Goal: Use online tool/utility

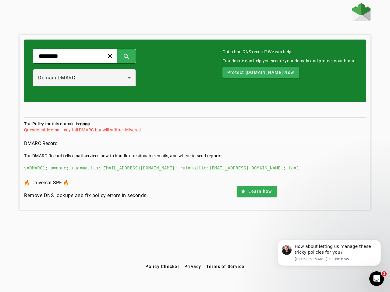
click at [117, 56] on span at bounding box center [110, 56] width 15 height 15
click at [134, 56] on span at bounding box center [126, 56] width 15 height 15
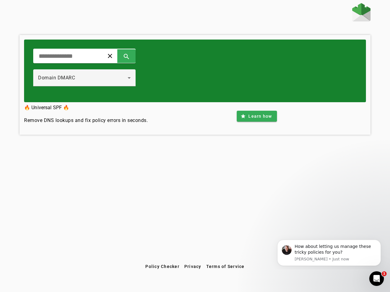
click at [91, 78] on div "Domain DMARC" at bounding box center [83, 77] width 90 height 7
